Goal: Task Accomplishment & Management: Manage account settings

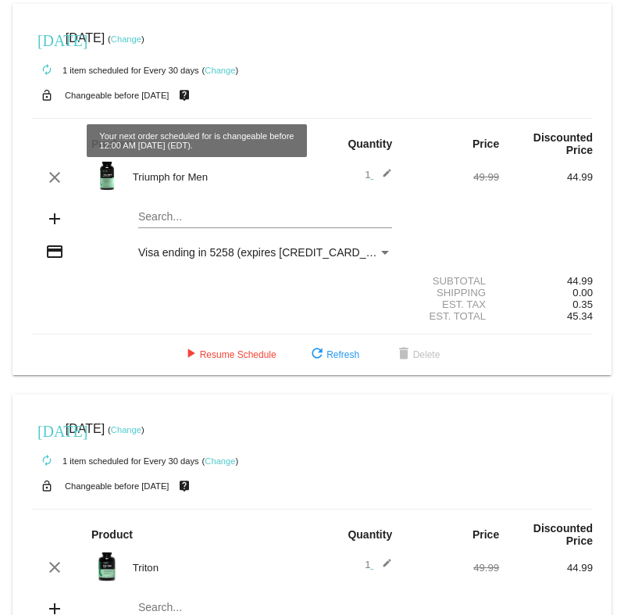
click at [222, 70] on link "Change" at bounding box center [220, 70] width 30 height 9
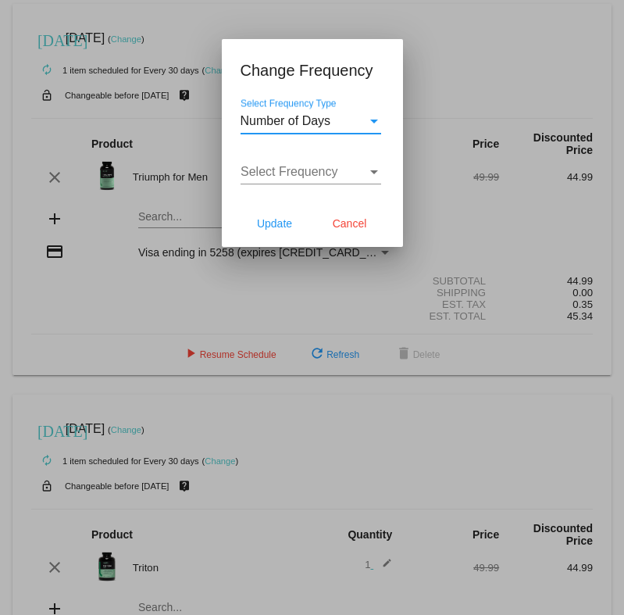
click at [324, 123] on span "Number of Days" at bounding box center [286, 120] width 91 height 13
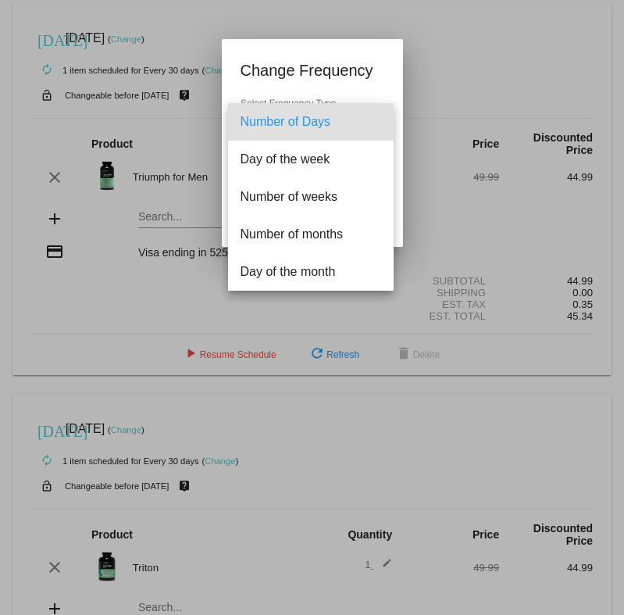
click at [324, 48] on div at bounding box center [312, 307] width 624 height 615
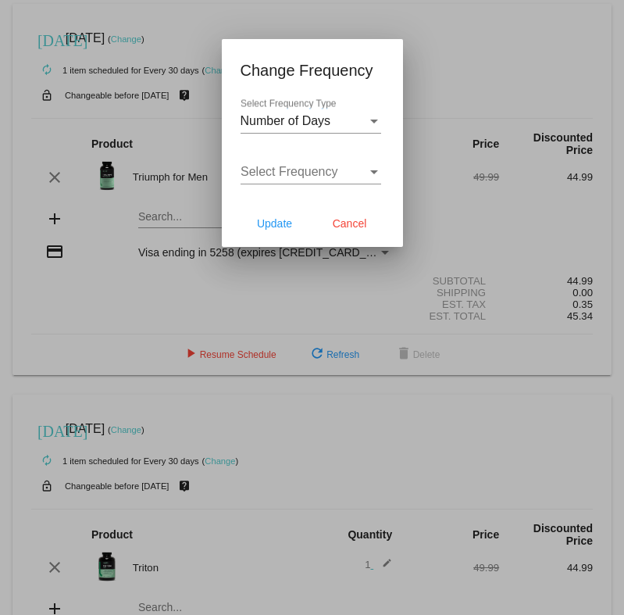
click at [304, 178] on span "Select Frequency" at bounding box center [290, 171] width 98 height 13
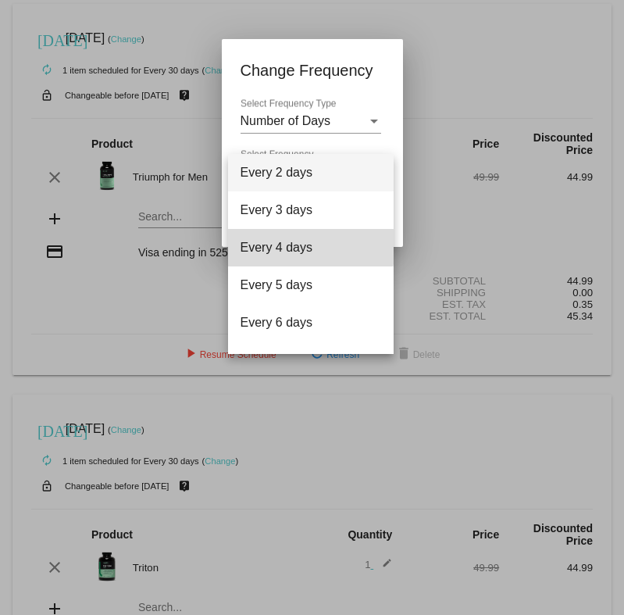
click at [301, 247] on span "Every 4 days" at bounding box center [311, 248] width 141 height 38
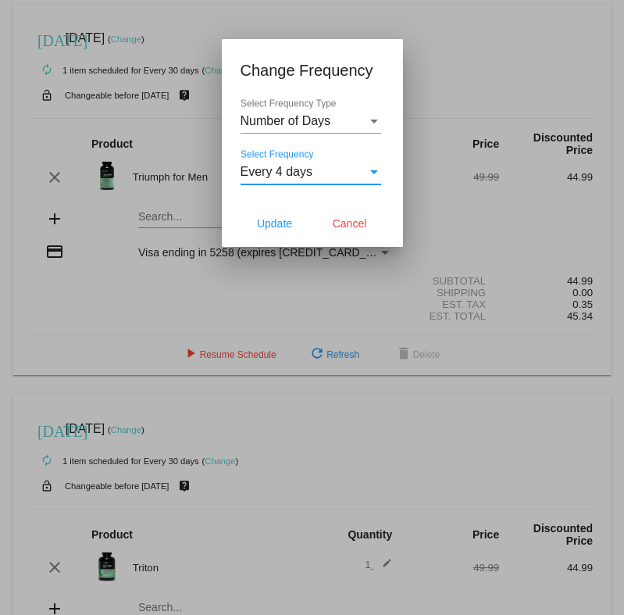
click at [321, 170] on div "Every 4 days" at bounding box center [304, 172] width 127 height 14
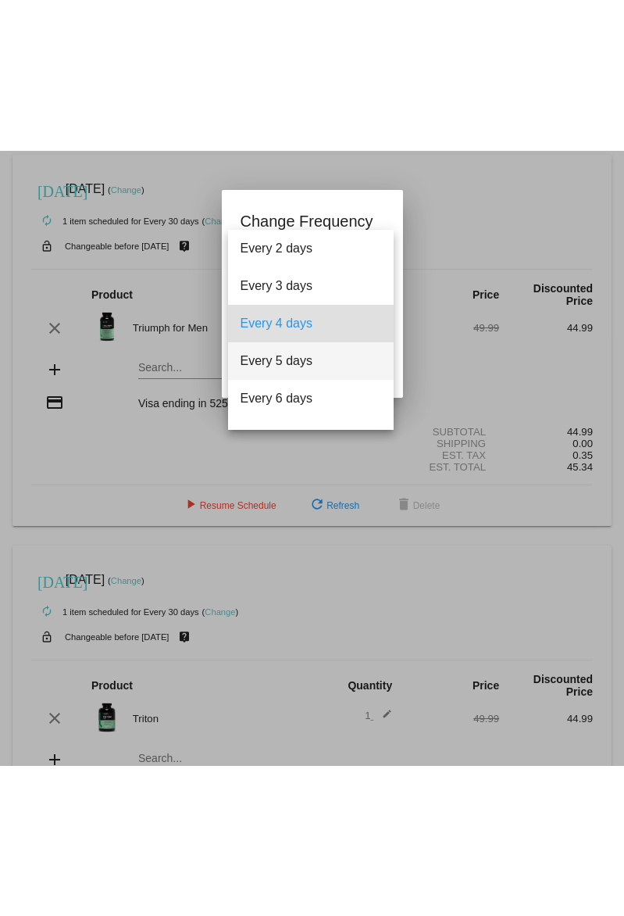
scroll to position [63, 0]
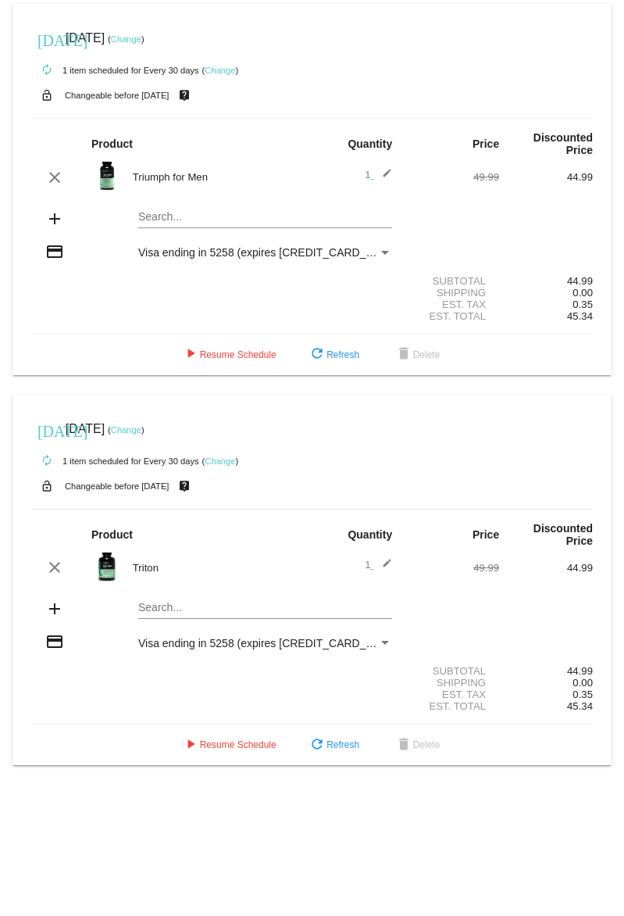
click at [84, 34] on span "Aug 28 2025" at bounding box center [85, 37] width 39 height 13
click at [141, 35] on link "Change" at bounding box center [126, 38] width 30 height 9
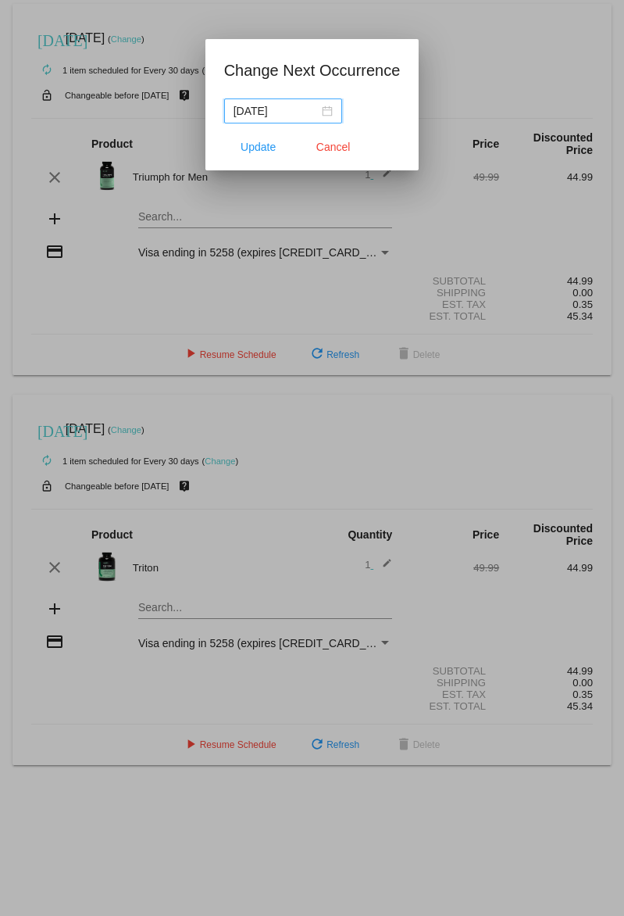
click at [283, 115] on input "2025-08-28" at bounding box center [276, 110] width 85 height 17
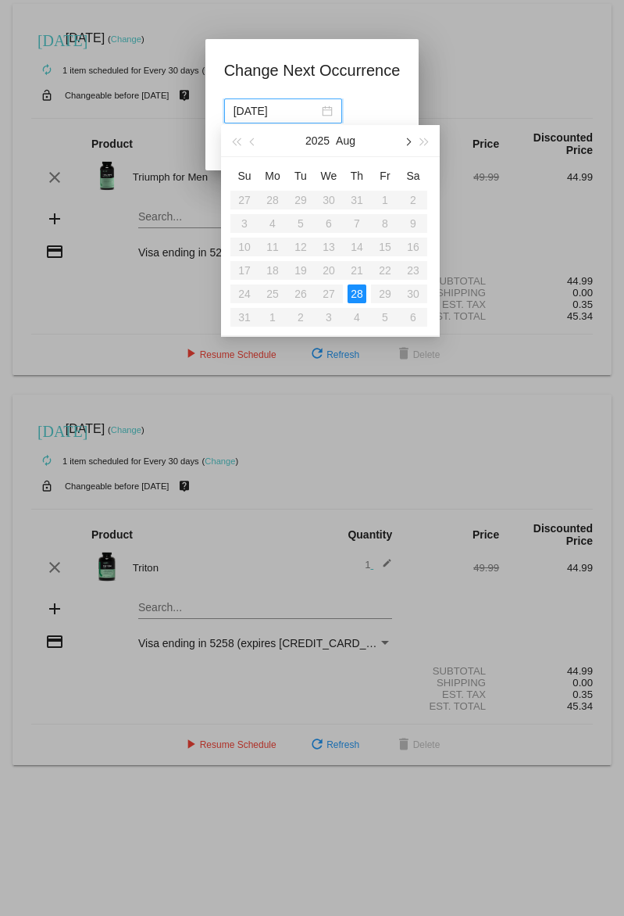
click at [404, 116] on button "button" at bounding box center [407, 140] width 17 height 31
click at [275, 116] on div "8" at bounding box center [272, 223] width 19 height 19
type input "[DATE]"
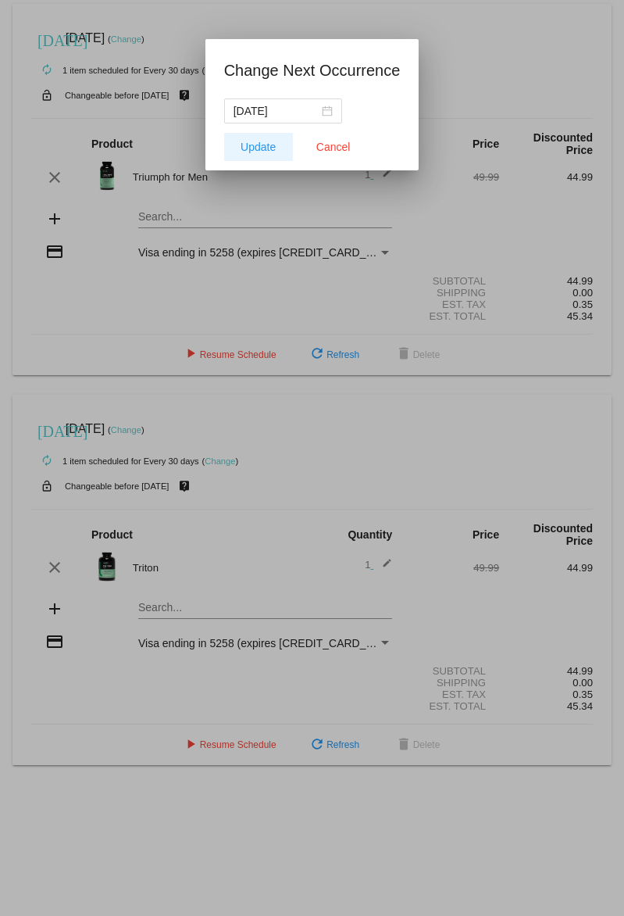
click at [266, 116] on button "Update" at bounding box center [258, 147] width 69 height 28
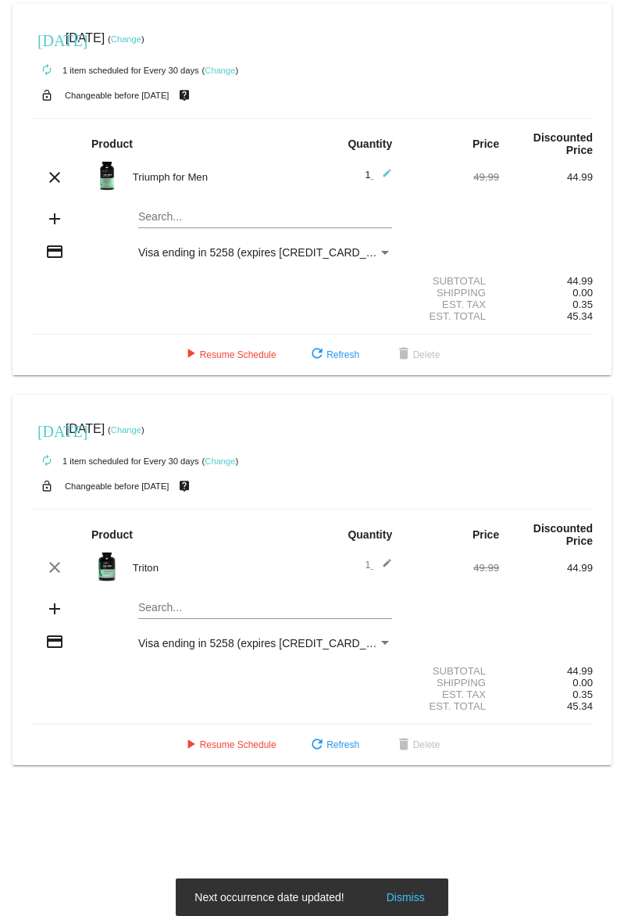
click at [141, 116] on link "Change" at bounding box center [126, 429] width 30 height 9
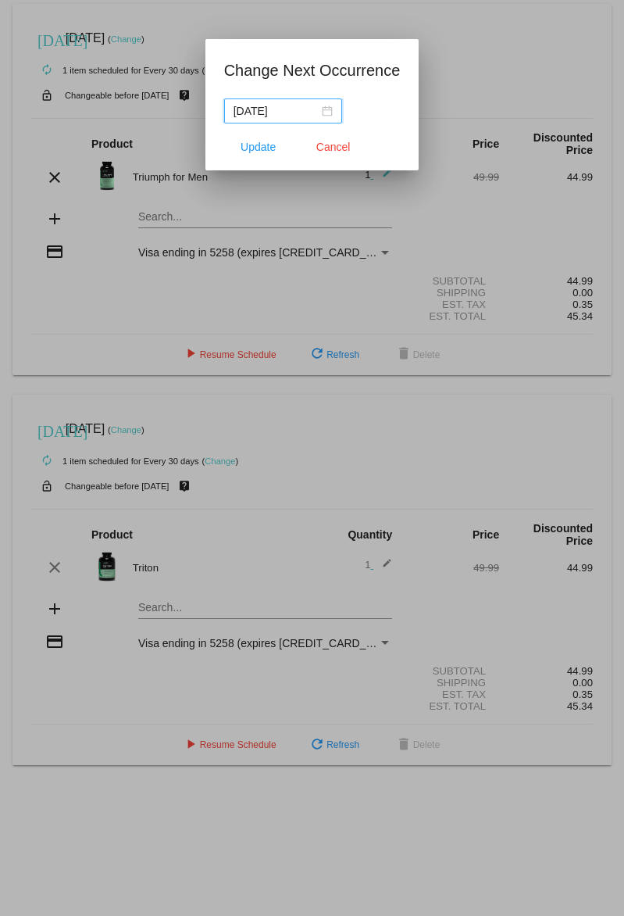
click at [274, 116] on input "2025-09-04" at bounding box center [276, 110] width 85 height 17
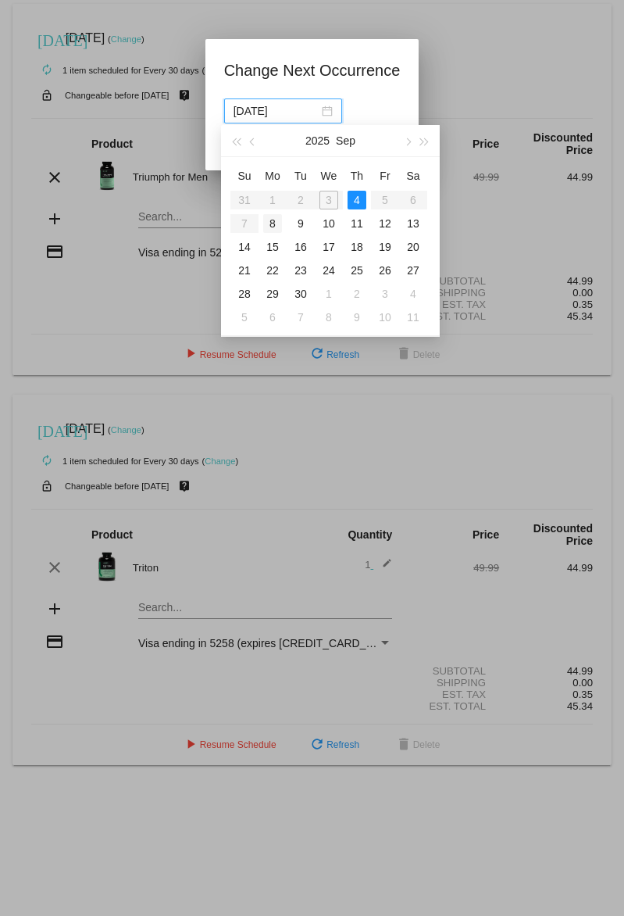
click at [270, 116] on div "8" at bounding box center [272, 223] width 19 height 19
type input "[DATE]"
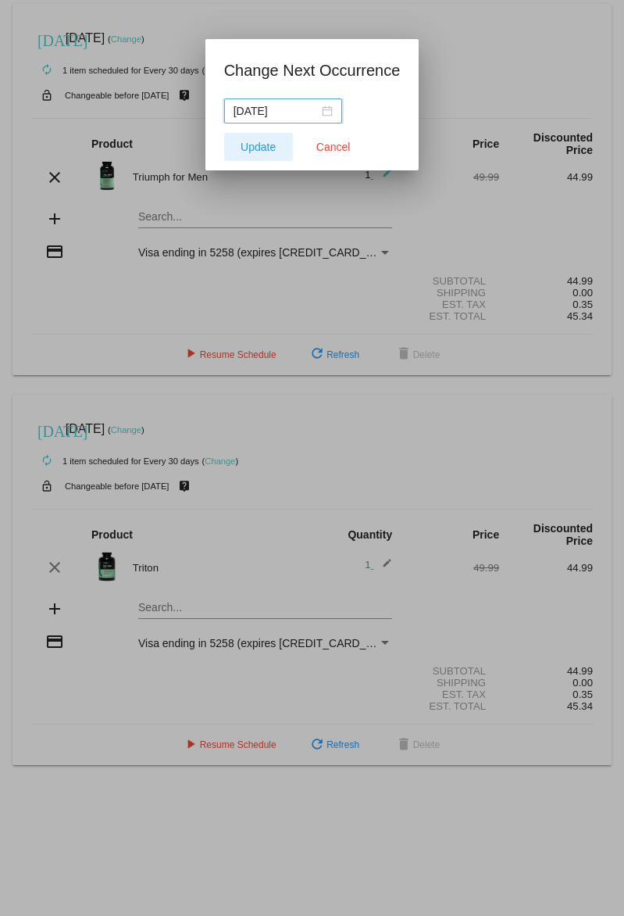
click at [253, 116] on span "Update" at bounding box center [258, 147] width 35 height 13
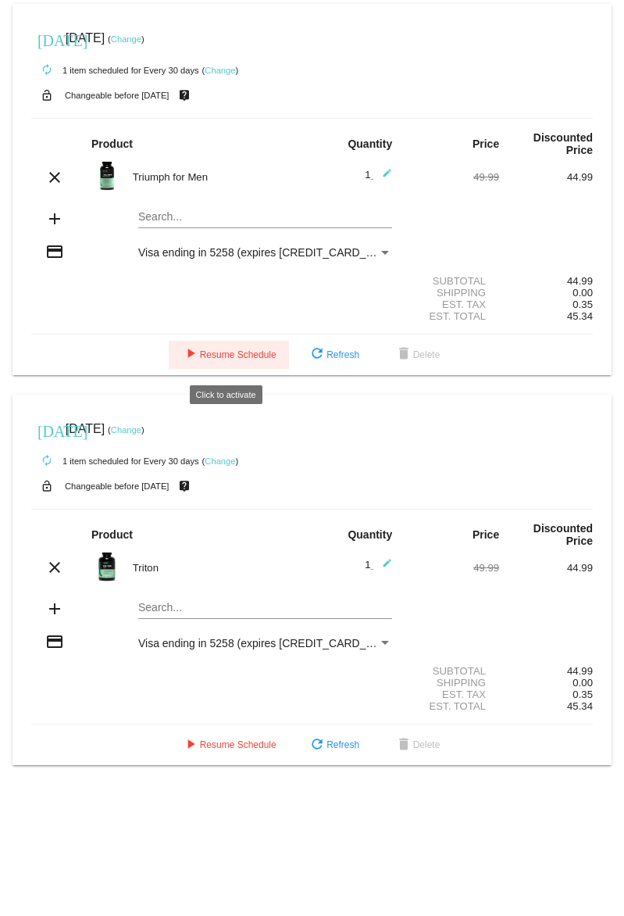
click at [237, 116] on span "play_arrow Resume Schedule" at bounding box center [228, 354] width 95 height 11
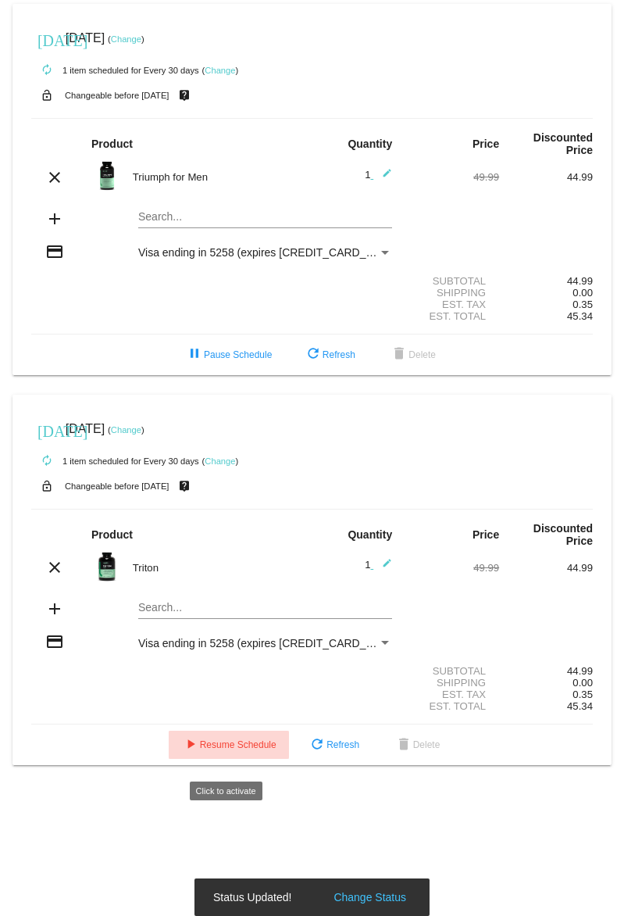
click at [236, 116] on span "play_arrow Resume Schedule" at bounding box center [228, 744] width 95 height 11
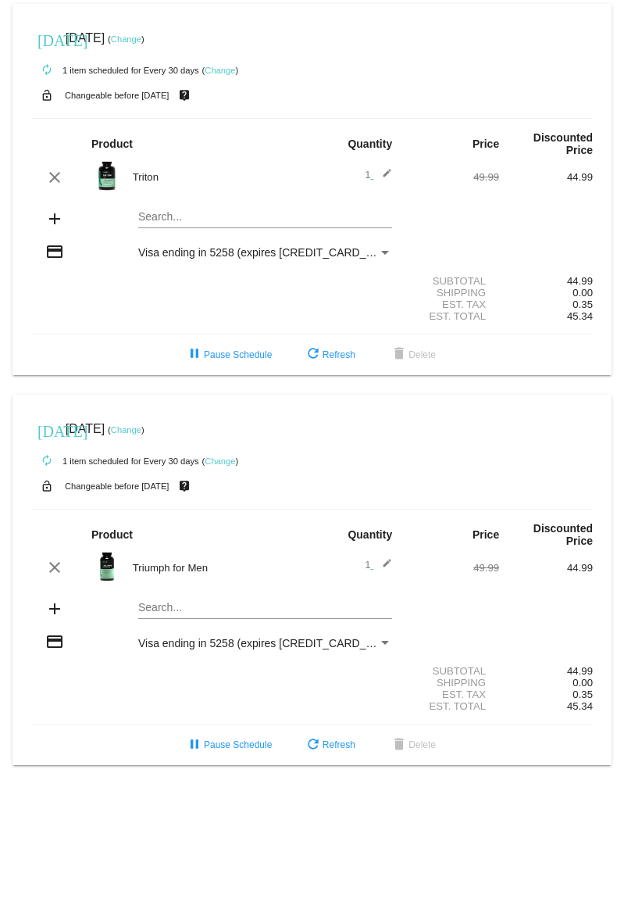
click at [141, 41] on link "Change" at bounding box center [126, 38] width 30 height 9
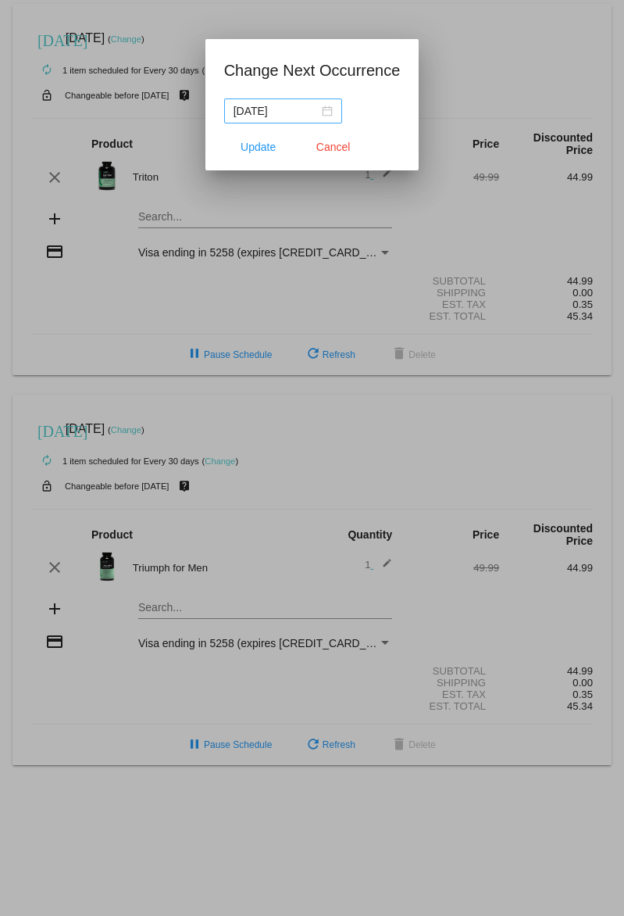
click at [320, 115] on nz-date-picker "[DATE]" at bounding box center [283, 110] width 118 height 25
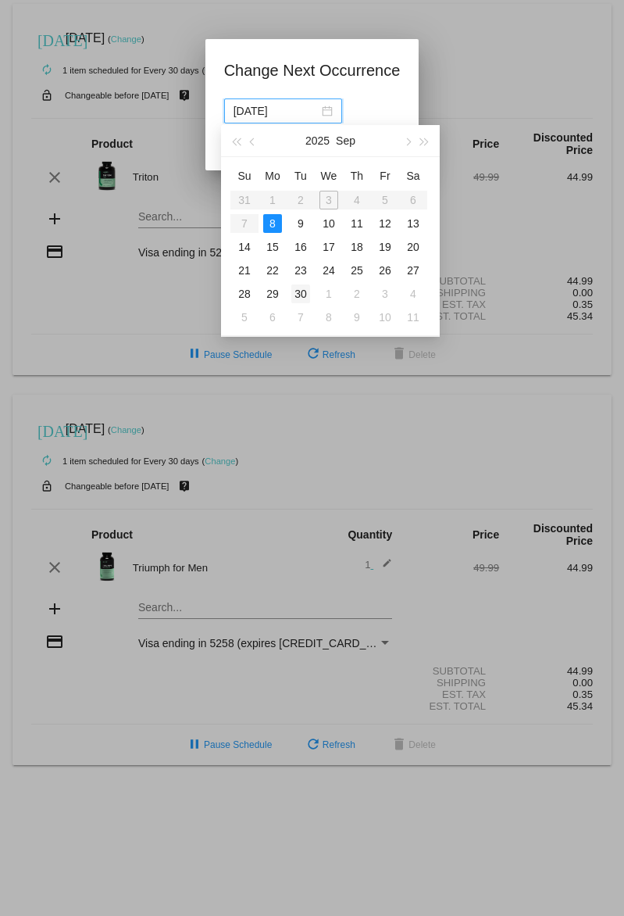
click at [302, 116] on div "30" at bounding box center [301, 293] width 19 height 19
type input "[DATE]"
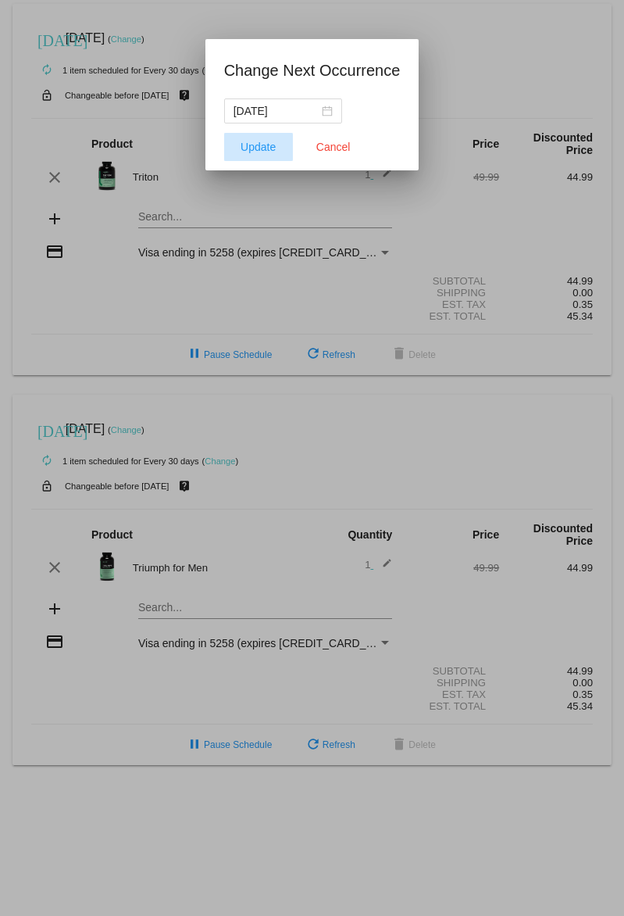
click at [245, 116] on span "Update" at bounding box center [258, 147] width 35 height 13
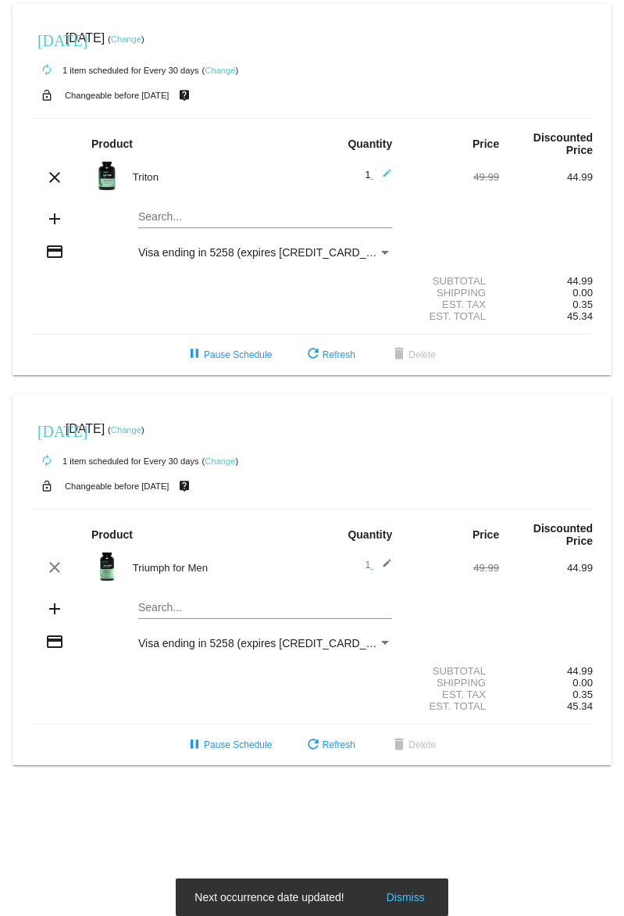
click at [141, 116] on link "Change" at bounding box center [126, 429] width 30 height 9
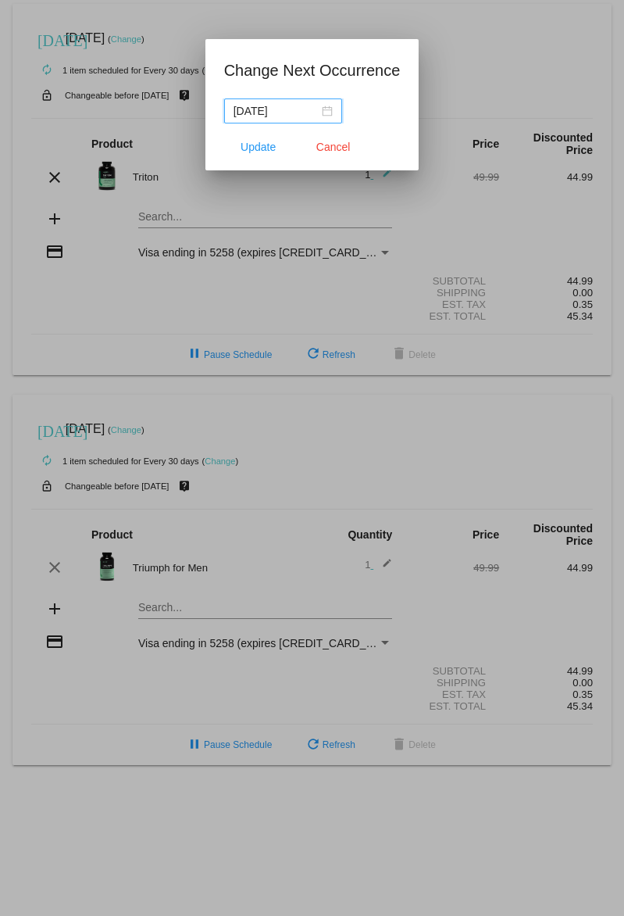
click at [293, 110] on input "[DATE]" at bounding box center [276, 110] width 85 height 17
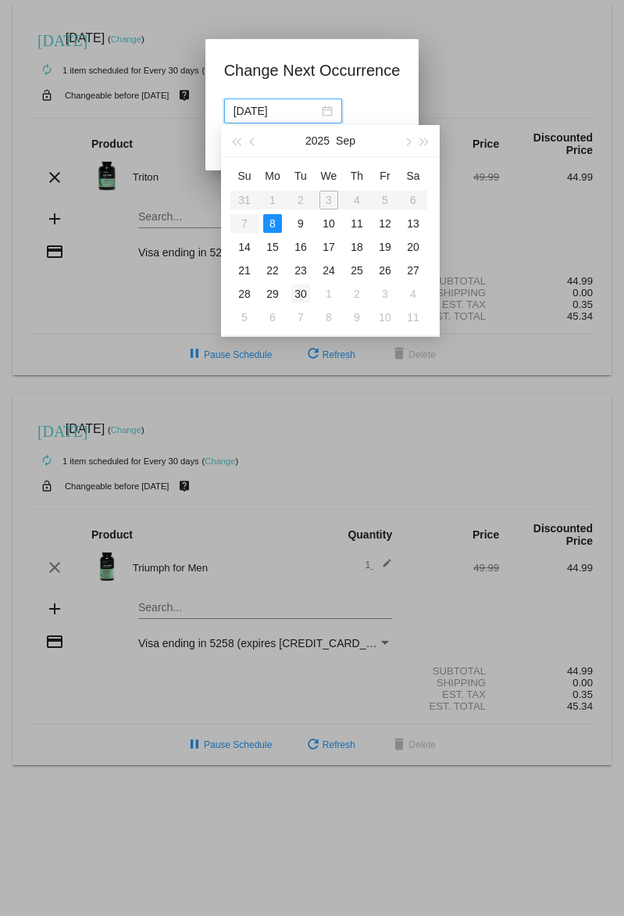
click at [297, 116] on div "30" at bounding box center [301, 293] width 19 height 19
type input "[DATE]"
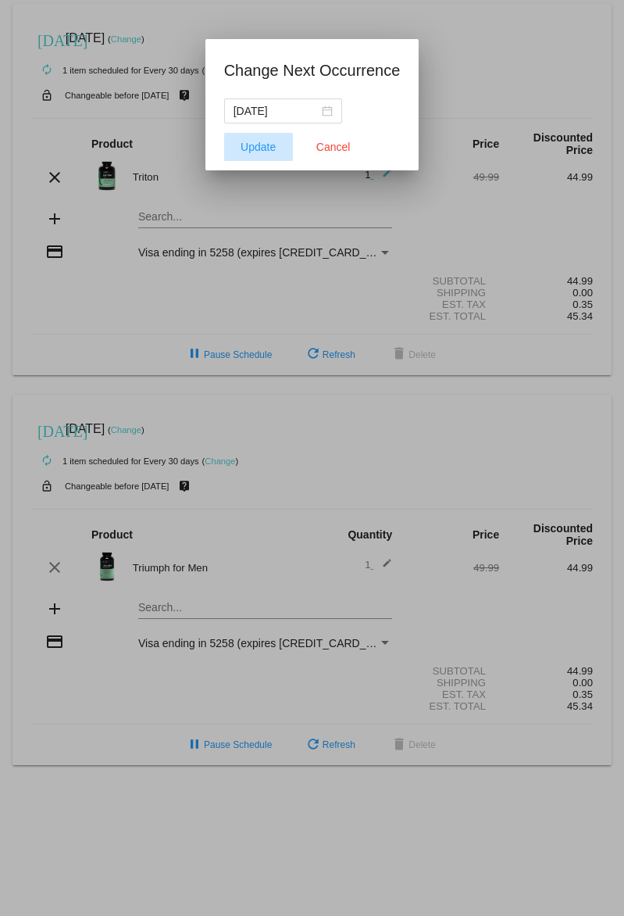
click at [252, 116] on span "Update" at bounding box center [258, 147] width 35 height 13
